Goal: Navigation & Orientation: Understand site structure

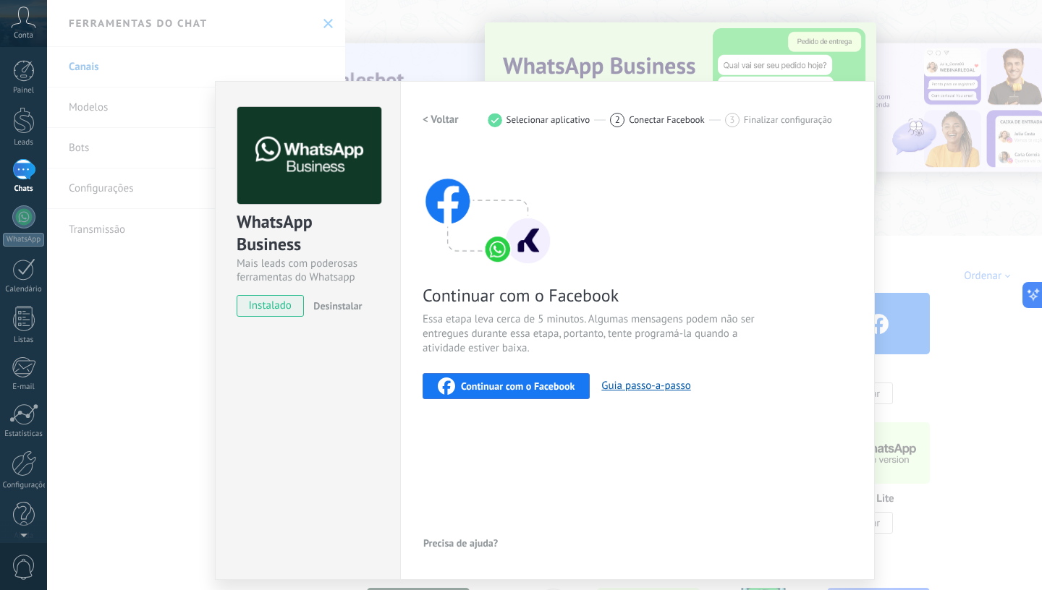
click at [951, 226] on div "WhatsApp Business Mais leads com poderosas ferramentas do Whatsapp instalado De…" at bounding box center [544, 295] width 995 height 590
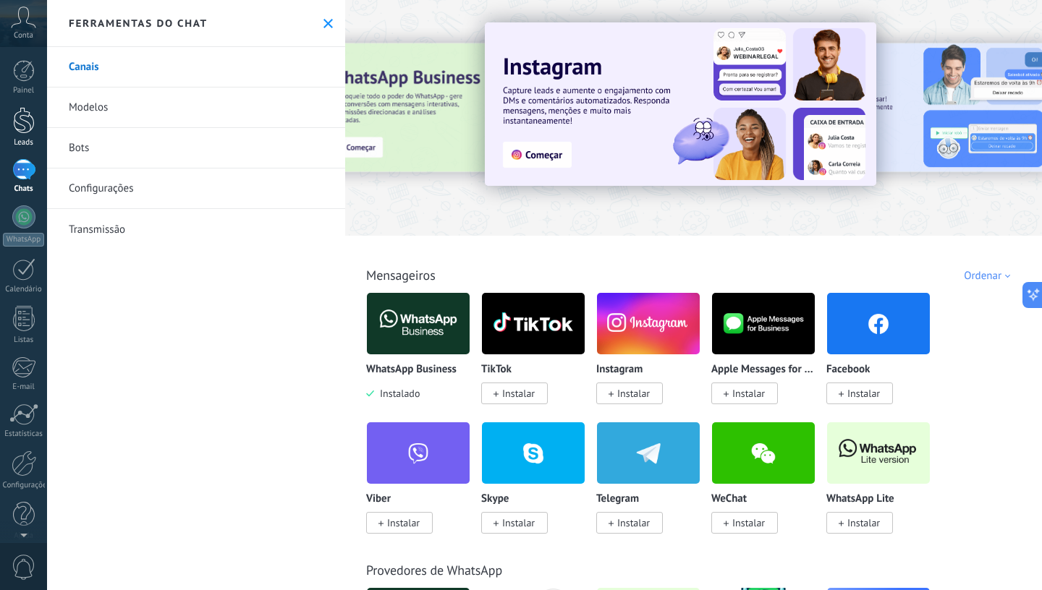
click at [27, 127] on div at bounding box center [24, 120] width 22 height 27
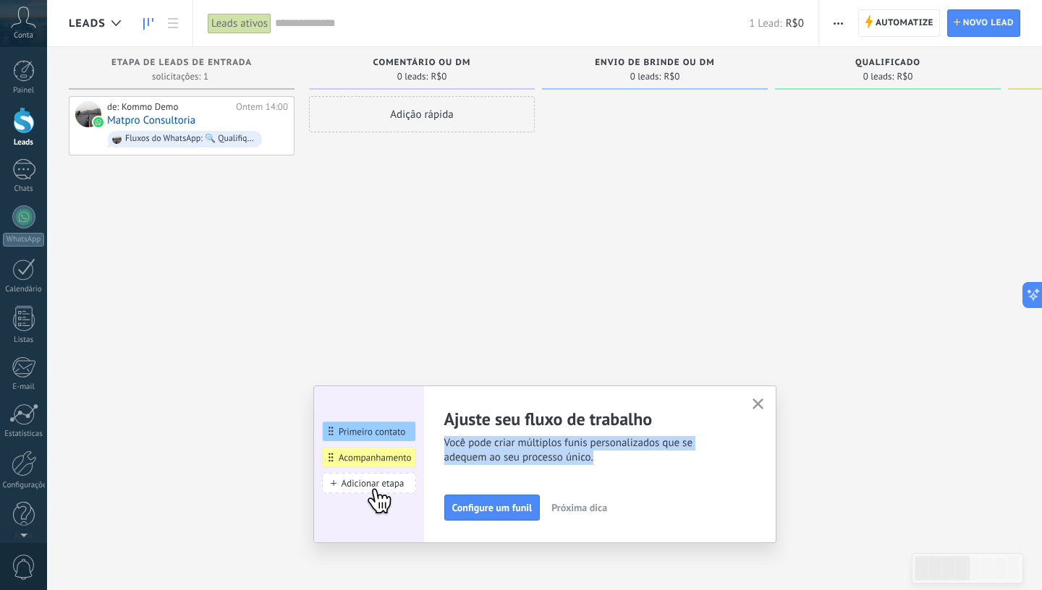
drag, startPoint x: 446, startPoint y: 443, endPoint x: 616, endPoint y: 464, distance: 172.0
click at [616, 464] on span "Você pode criar múltiplos funis personalizados que se adequem ao seu processo ú…" at bounding box center [589, 450] width 291 height 29
click at [759, 404] on use "button" at bounding box center [757, 404] width 11 height 11
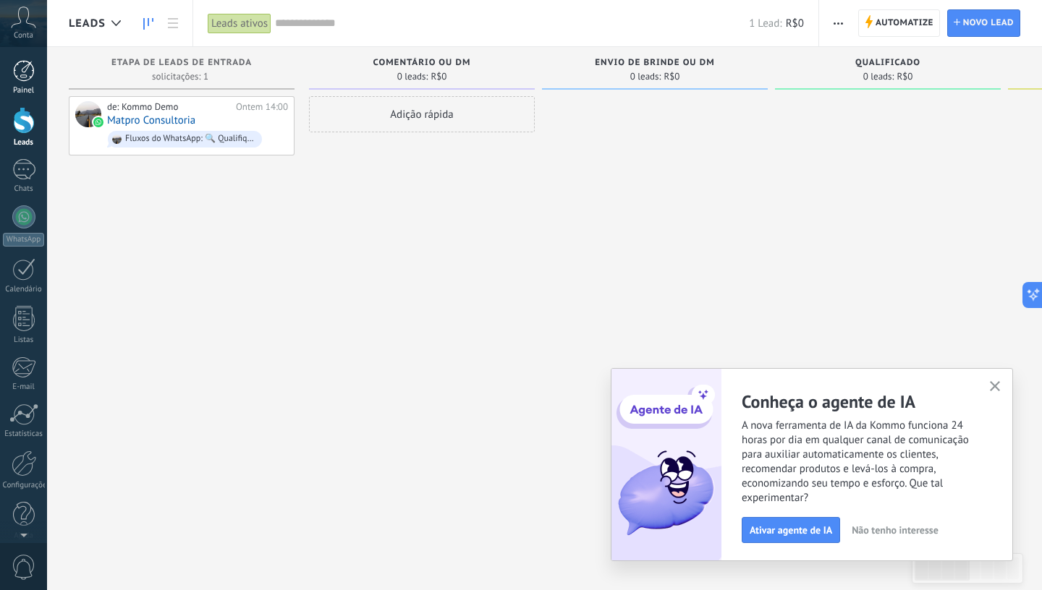
click at [25, 72] on div at bounding box center [24, 71] width 22 height 22
